Goal: Task Accomplishment & Management: Manage account settings

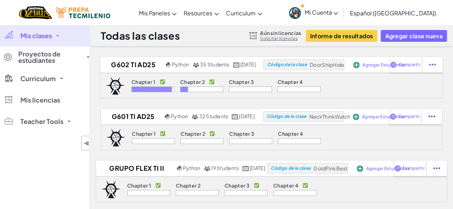
click at [58, 36] on span at bounding box center [57, 35] width 3 height 1
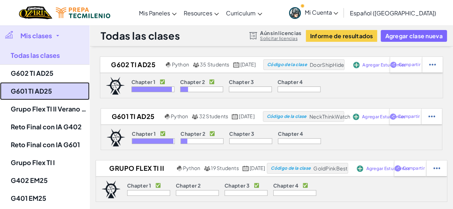
click at [39, 91] on link "G601 TI AD25" at bounding box center [44, 91] width 89 height 18
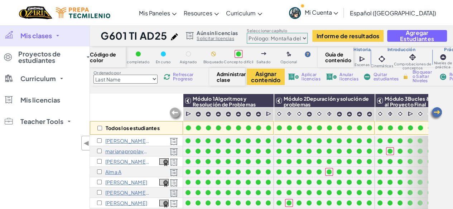
click at [269, 41] on select "Prólogo: Montaña del cielo Capítulo 2: Los Bailarines de la Luna Capítulo 3: La…" at bounding box center [276, 38] width 61 height 11
select select "5d8a57abe8919b28d5113af1"
click at [246, 33] on select "Prólogo: Montaña del cielo Capítulo 2: Los Bailarines de la Luna Capítulo 3: La…" at bounding box center [276, 38] width 61 height 11
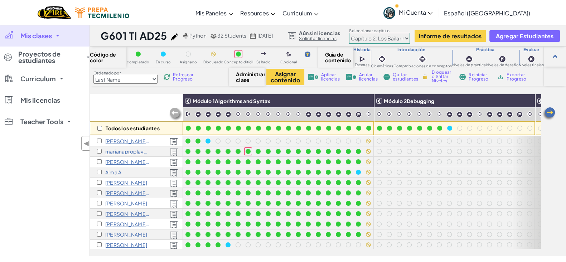
drag, startPoint x: 449, startPoint y: 0, endPoint x: 131, endPoint y: 106, distance: 334.8
click at [131, 106] on div "Todos los estudiantes" at bounding box center [136, 114] width 93 height 41
click at [101, 129] on input "checkbox" at bounding box center [99, 128] width 5 height 5
checkbox input "true"
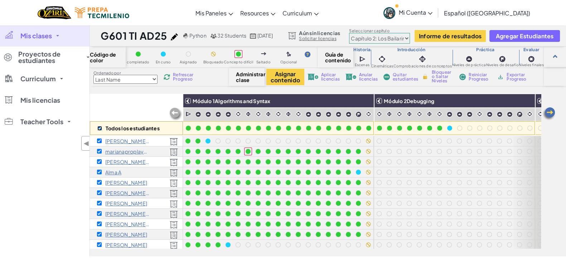
checkbox input "true"
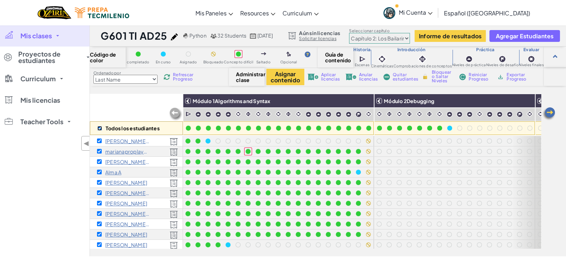
checkbox input "true"
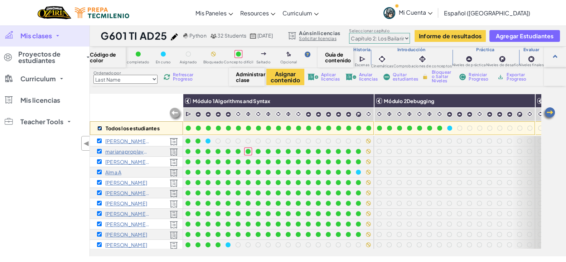
checkbox input "true"
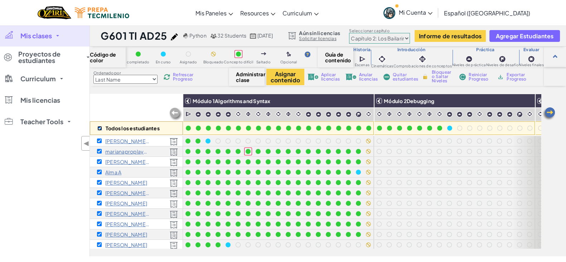
checkbox input "true"
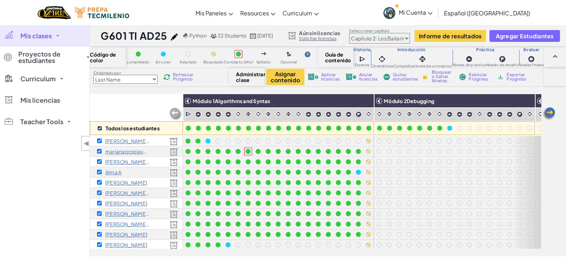
checkbox input "true"
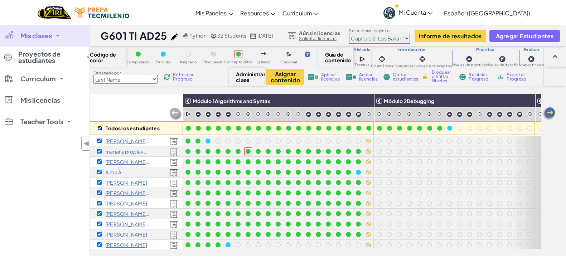
checkbox input "true"
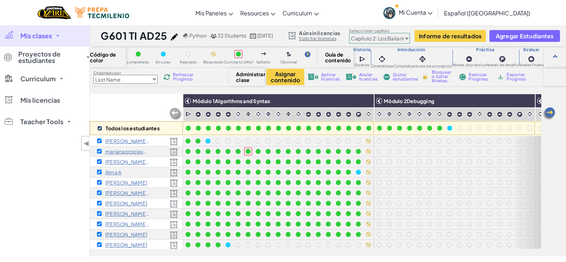
checkbox input "true"
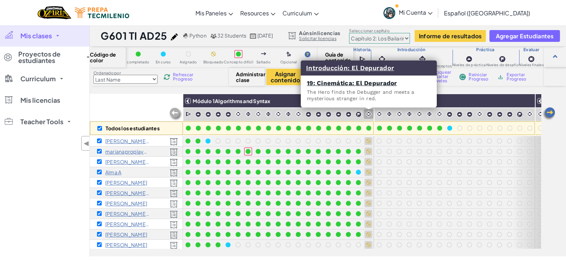
click at [369, 113] on img at bounding box center [368, 114] width 7 height 7
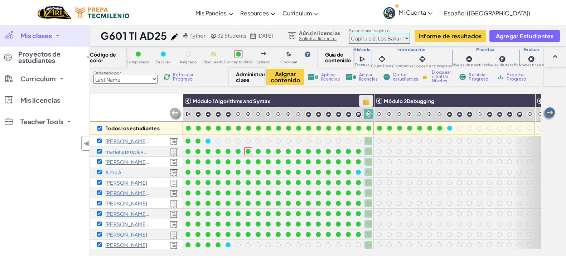
click at [365, 102] on img at bounding box center [366, 101] width 13 height 11
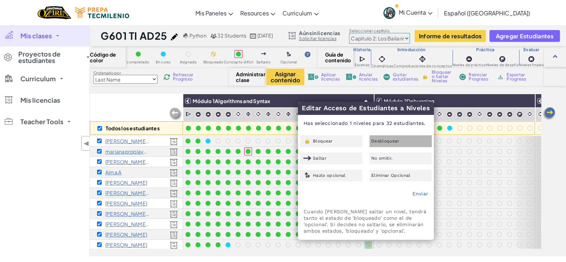
click at [379, 139] on span "Desbloquear" at bounding box center [385, 141] width 28 height 4
click at [415, 192] on link "Enviar" at bounding box center [420, 194] width 16 height 6
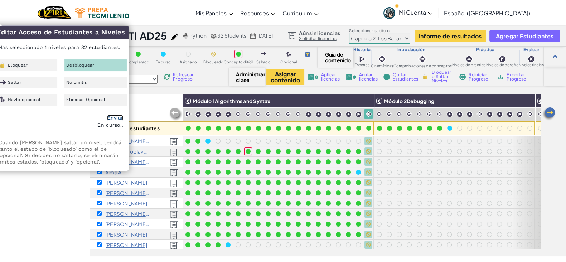
click at [113, 118] on link "Enviar" at bounding box center [115, 118] width 16 height 6
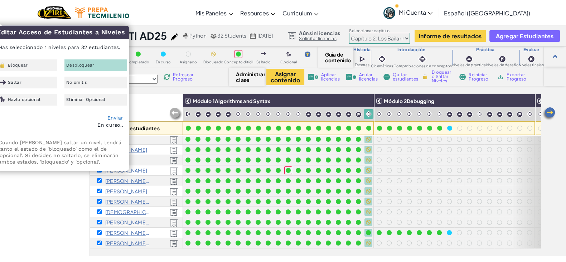
click at [152, 111] on div "Todos los estudiantes" at bounding box center [136, 114] width 93 height 41
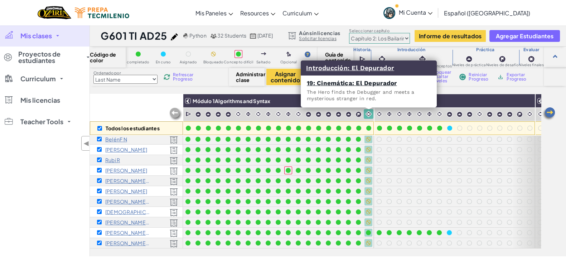
click at [369, 112] on img at bounding box center [368, 114] width 7 height 7
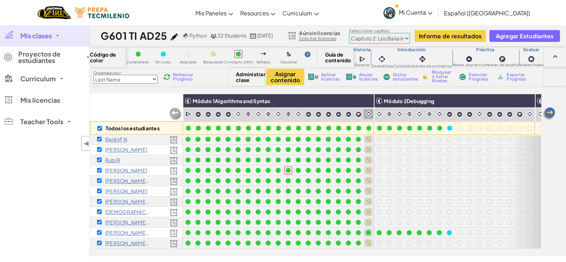
click at [367, 114] on img at bounding box center [368, 114] width 7 height 7
click at [363, 101] on img at bounding box center [366, 101] width 13 height 11
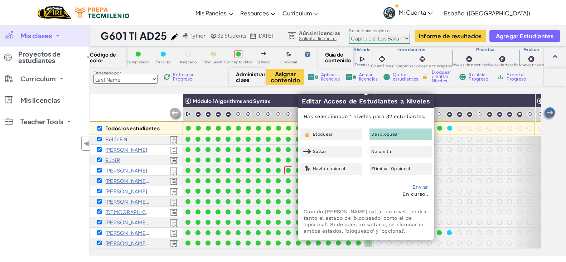
click at [387, 134] on span "Desbloquear" at bounding box center [385, 134] width 28 height 4
click at [422, 186] on link "Enviar" at bounding box center [420, 187] width 16 height 6
click at [335, 134] on div "Bloquear" at bounding box center [331, 134] width 62 height 12
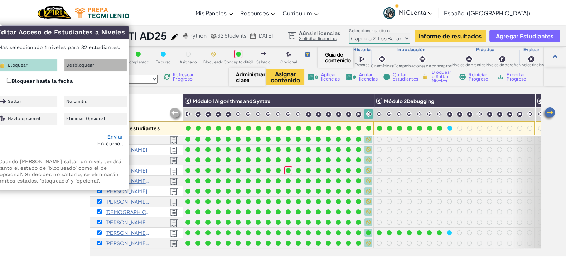
click at [89, 65] on span "Desbloquear" at bounding box center [80, 65] width 28 height 4
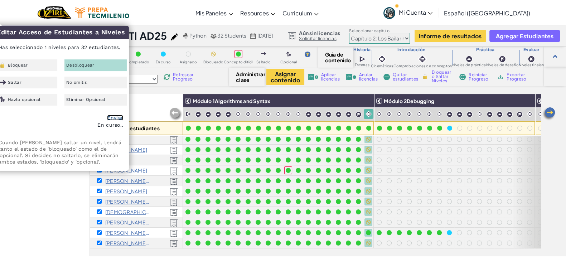
click at [116, 118] on link "Enviar" at bounding box center [115, 118] width 16 height 6
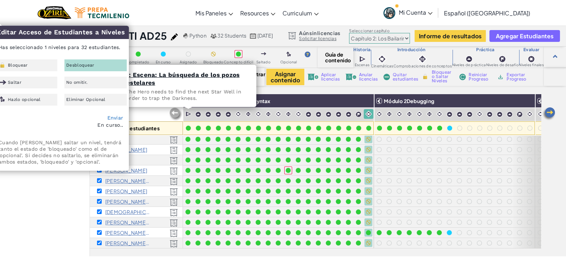
click at [168, 107] on div "1: Escena: La búsqueda de los pozos estelares The Hero needs to find the next S…" at bounding box center [188, 86] width 136 height 42
